Goal: Information Seeking & Learning: Understand process/instructions

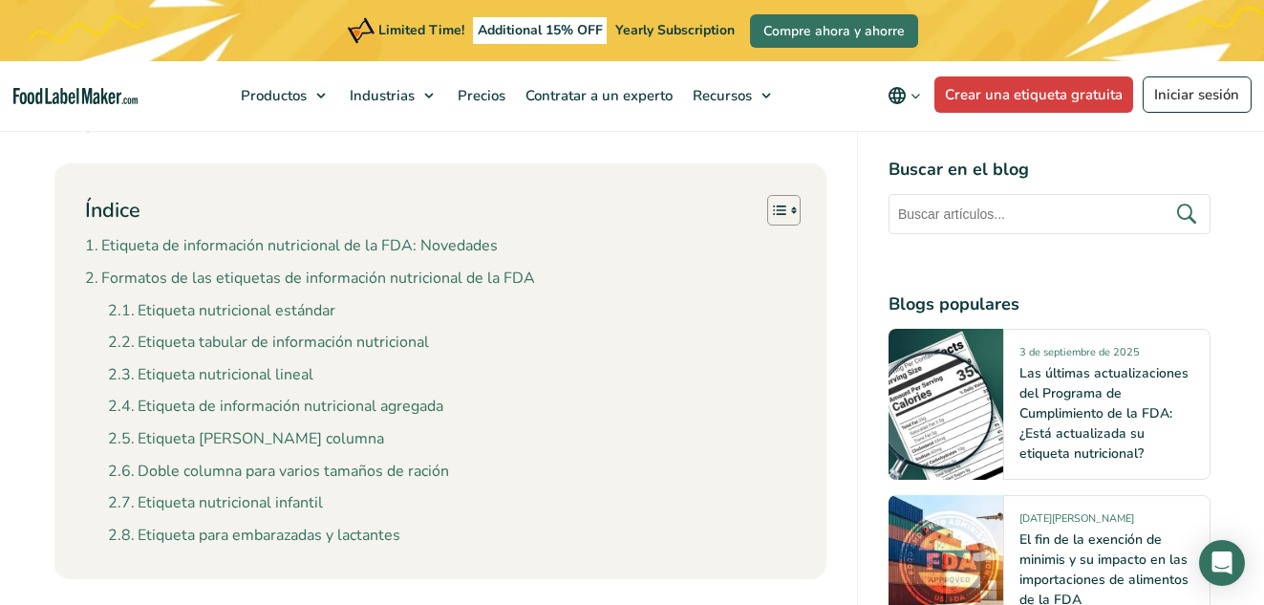
scroll to position [820, 0]
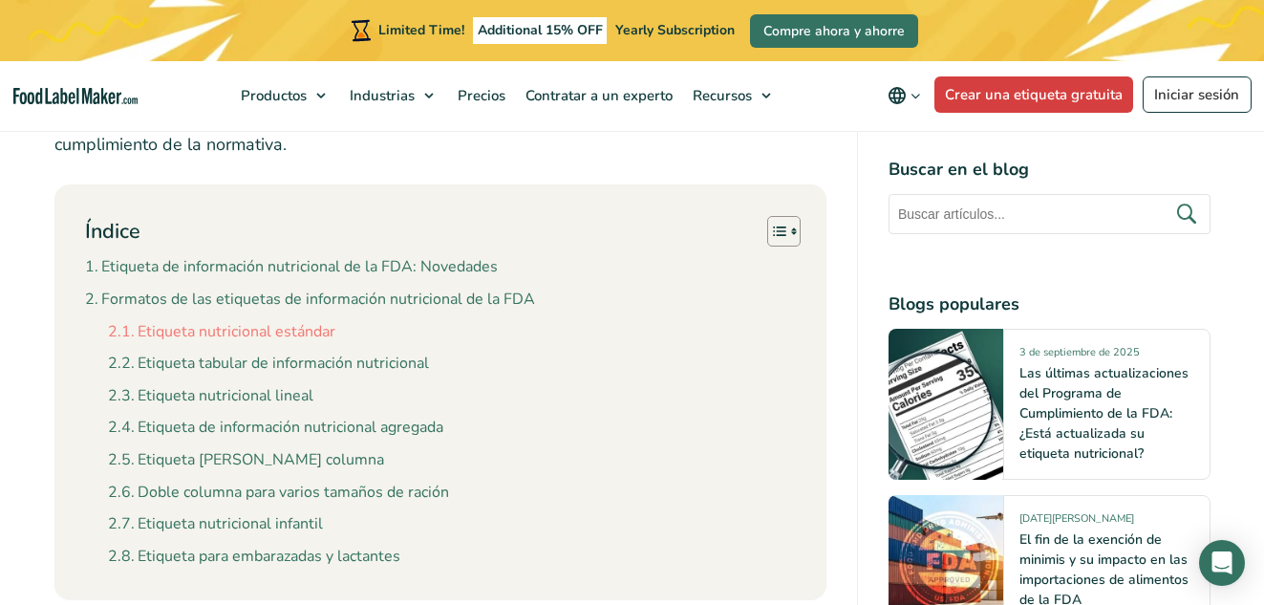
click at [281, 320] on link "Etiqueta nutricional estándar" at bounding box center [221, 332] width 227 height 25
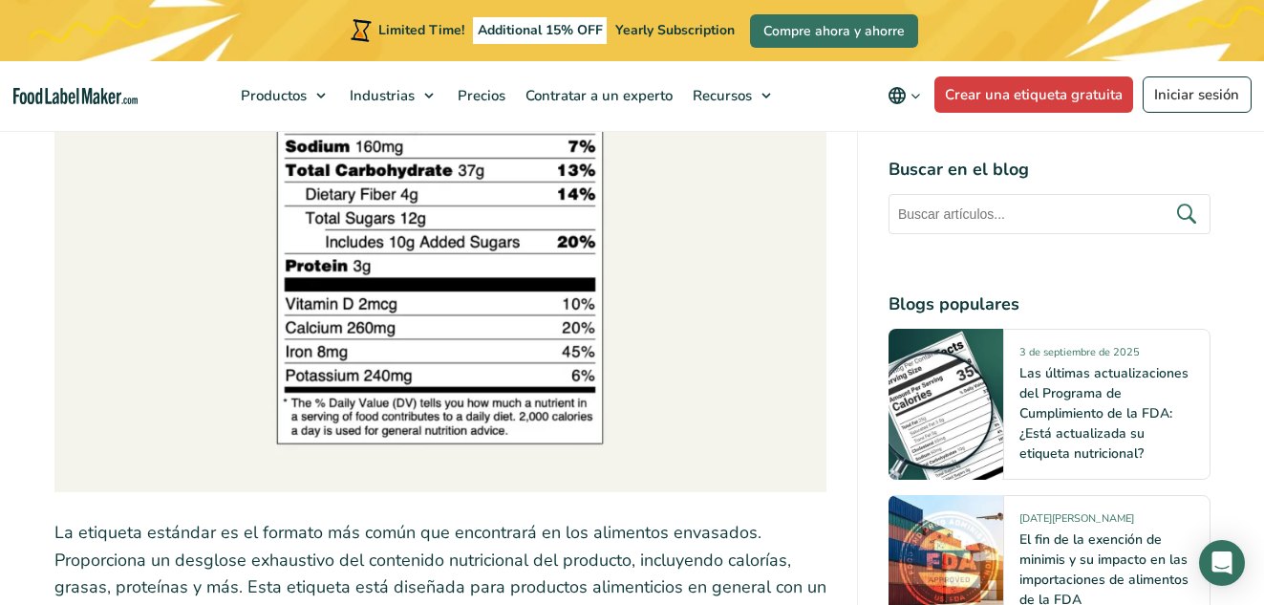
scroll to position [3680, 0]
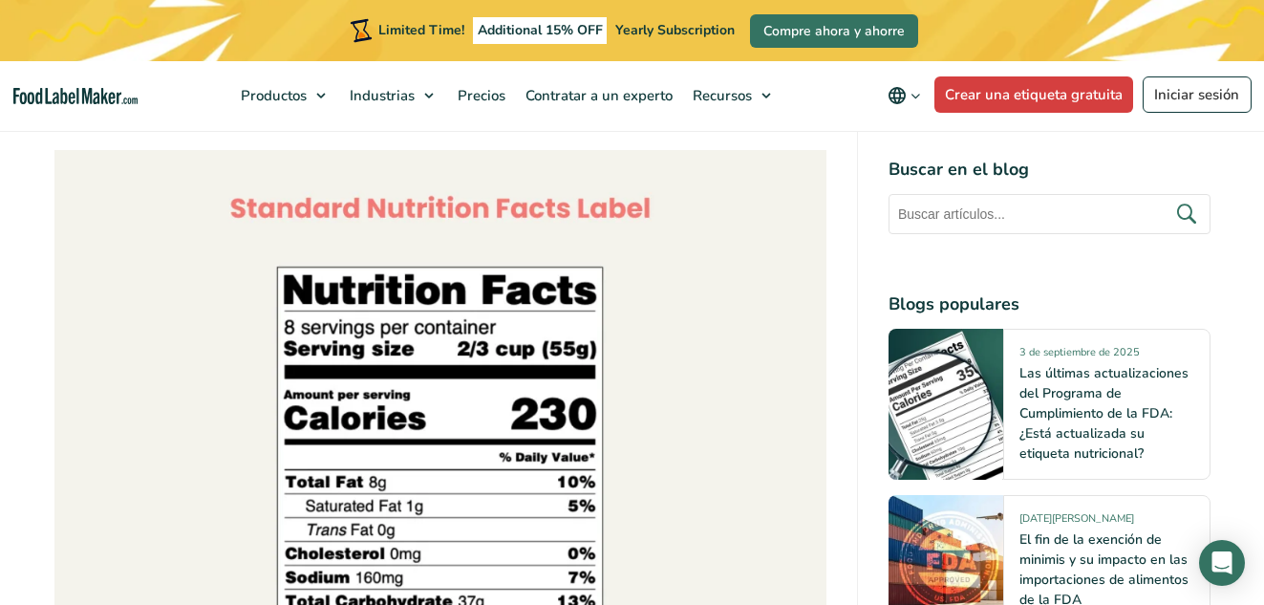
click at [433, 286] on img at bounding box center [440, 536] width 772 height 772
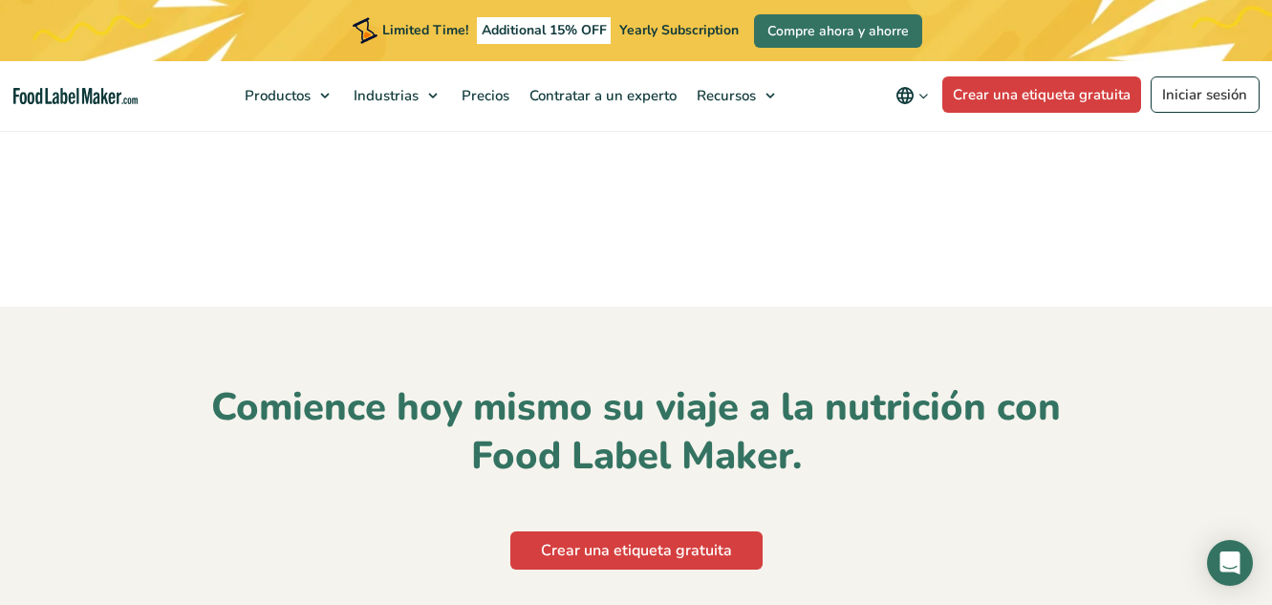
scroll to position [7587, 0]
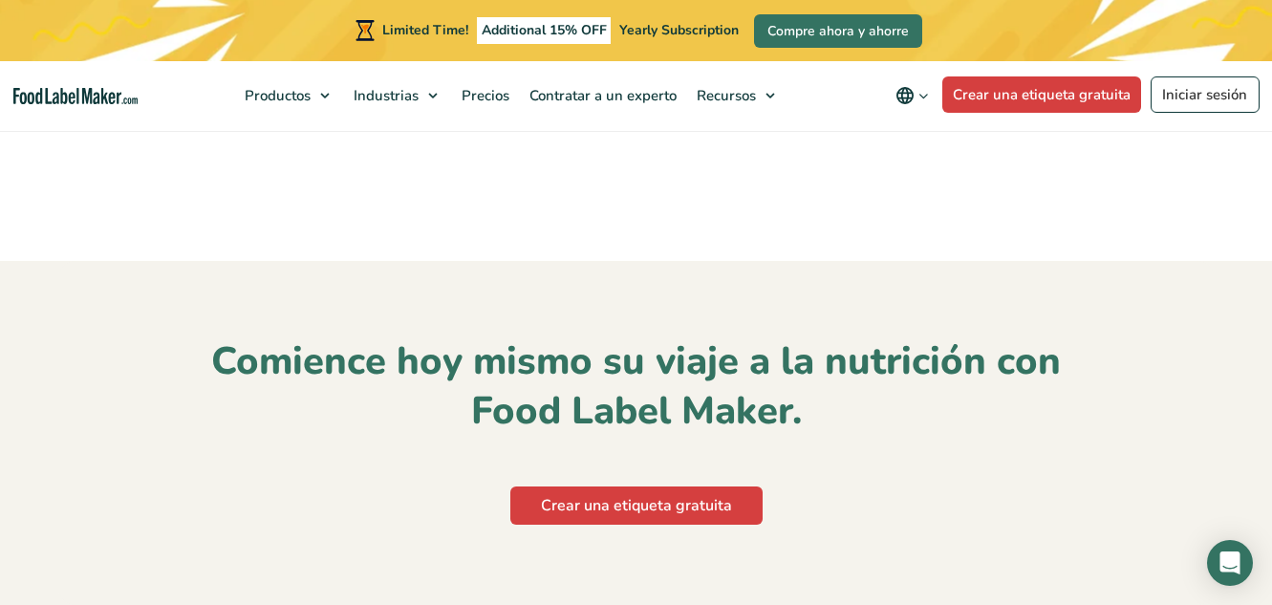
scroll to position [7823, 0]
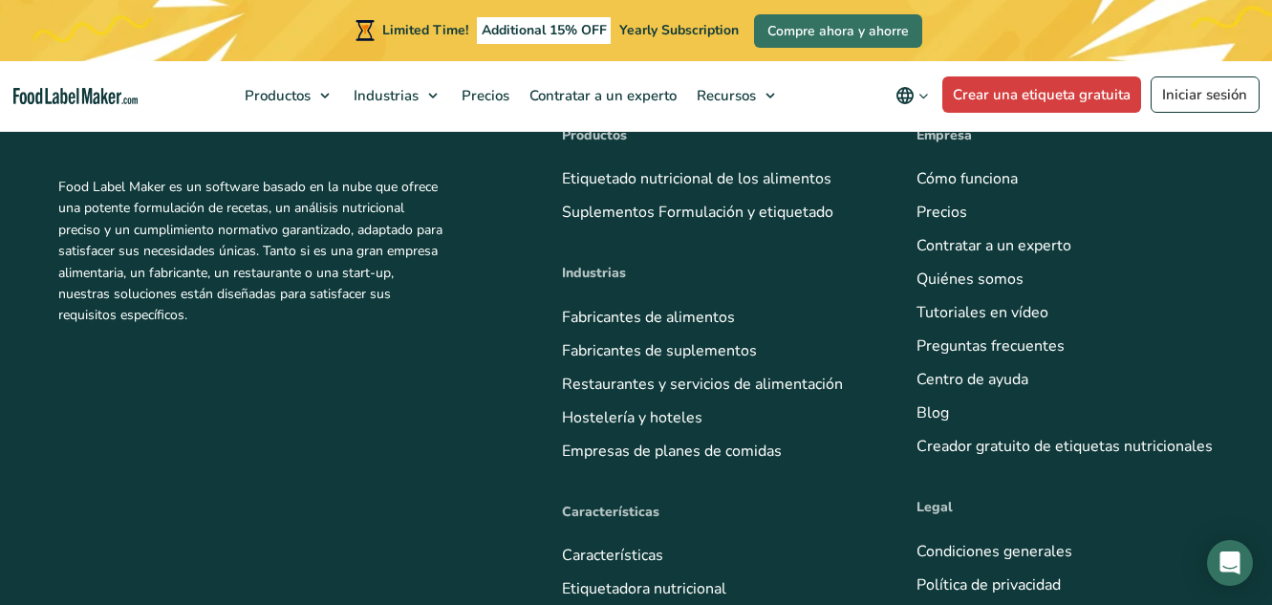
scroll to position [8366, 0]
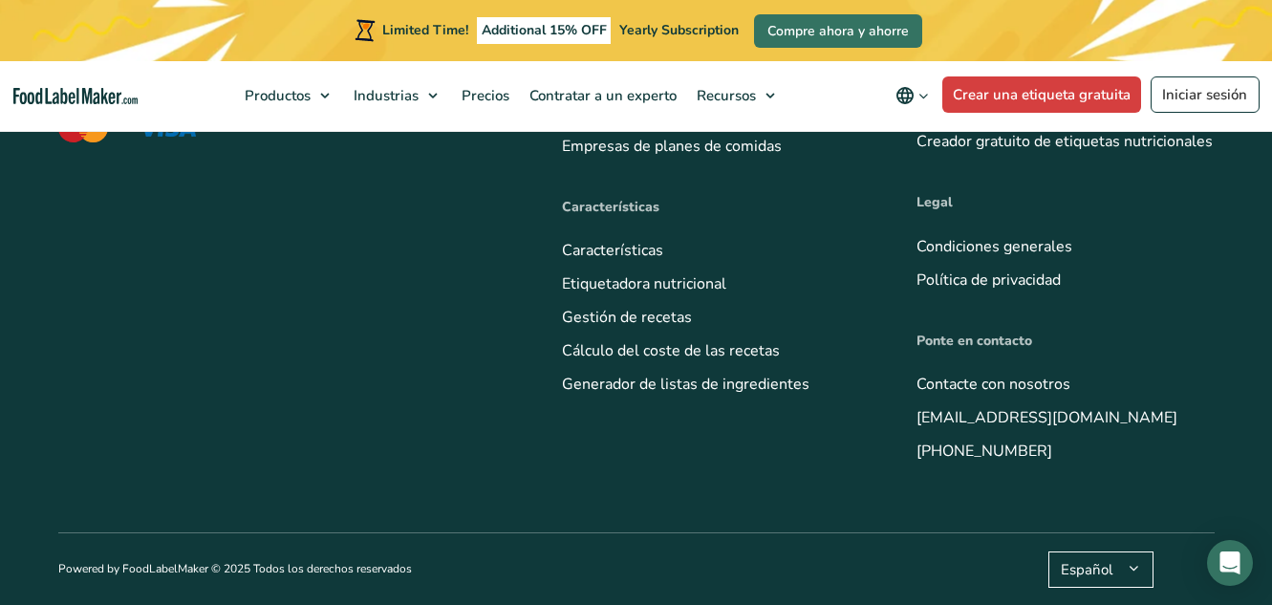
scroll to position [8878, 0]
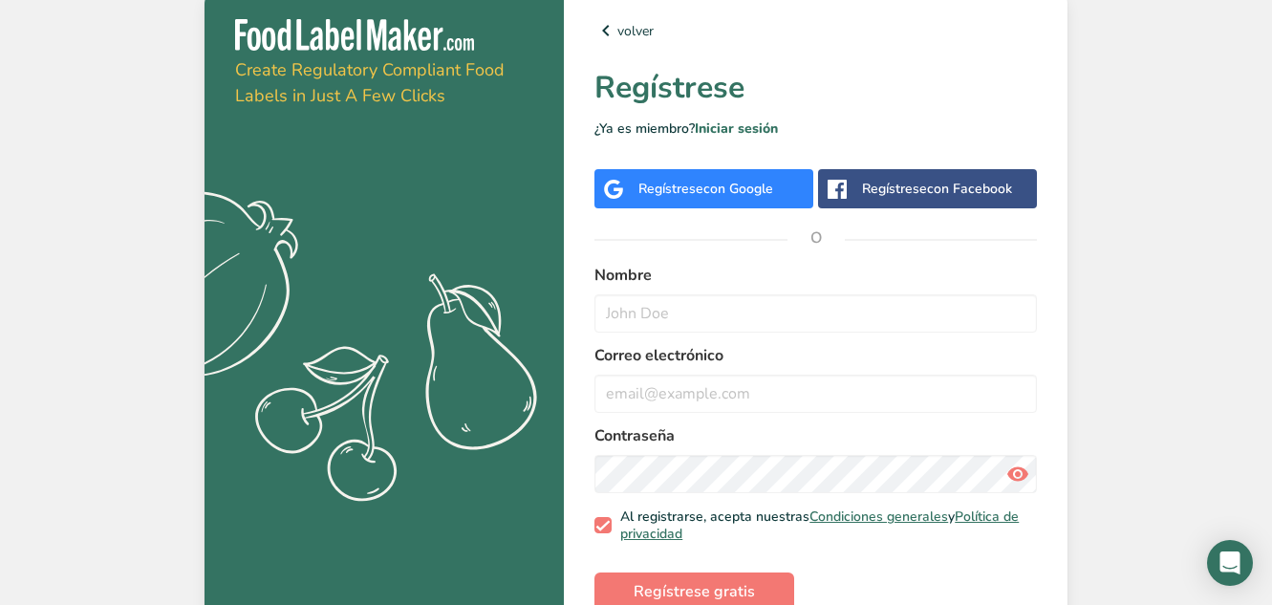
scroll to position [36, 0]
